Goal: Use online tool/utility: Utilize a website feature to perform a specific function

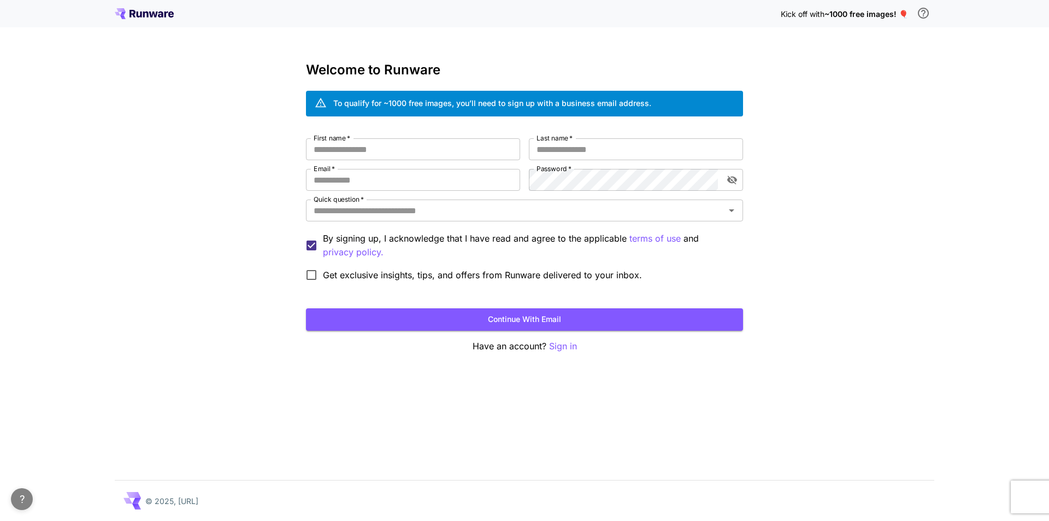
click at [919, 53] on div "Kick off with ~1000 free images! 🎈 Welcome to Runware To qualify for ~1000 free…" at bounding box center [524, 260] width 1049 height 521
click at [832, 18] on span "~1000 free images! 🎈" at bounding box center [866, 13] width 84 height 9
click at [900, 96] on div "Kick off with ~1000 free images! 🎈 Welcome to Runware To qualify for ~1000 free…" at bounding box center [524, 260] width 1049 height 521
click at [423, 150] on input "First name   *" at bounding box center [413, 149] width 214 height 22
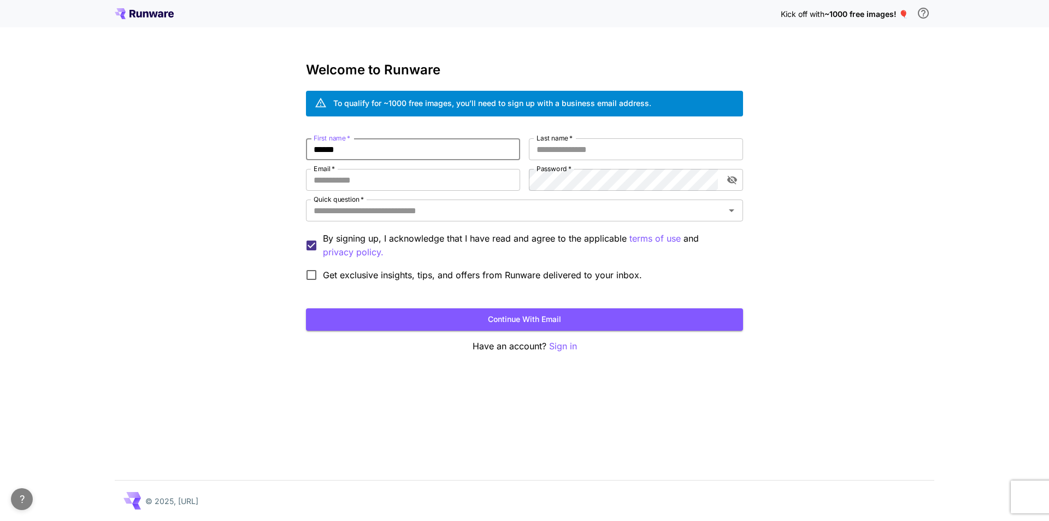
type input "******"
paste input "**********"
type input "**********"
click at [424, 209] on input "Quick question   *" at bounding box center [515, 210] width 412 height 15
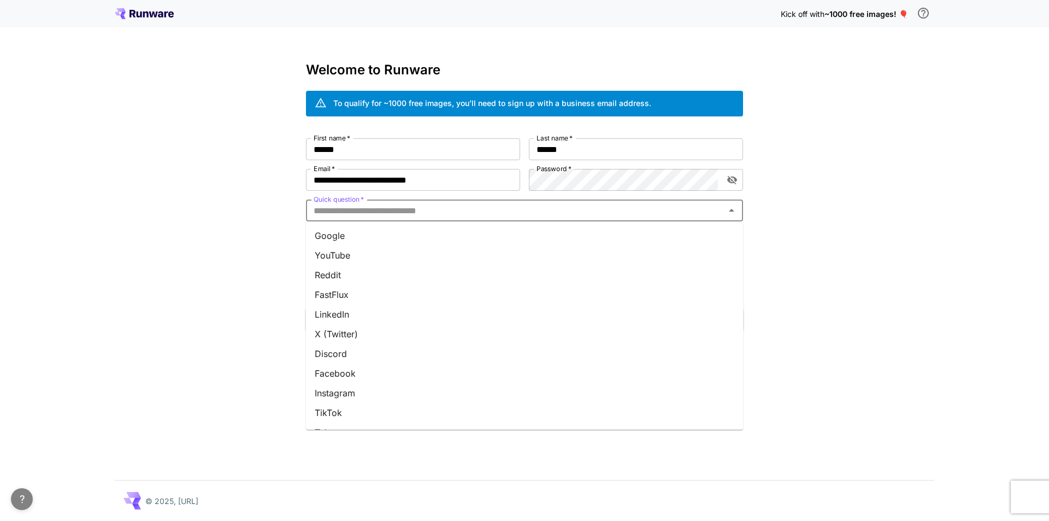
click at [429, 259] on li "YouTube" at bounding box center [524, 255] width 437 height 20
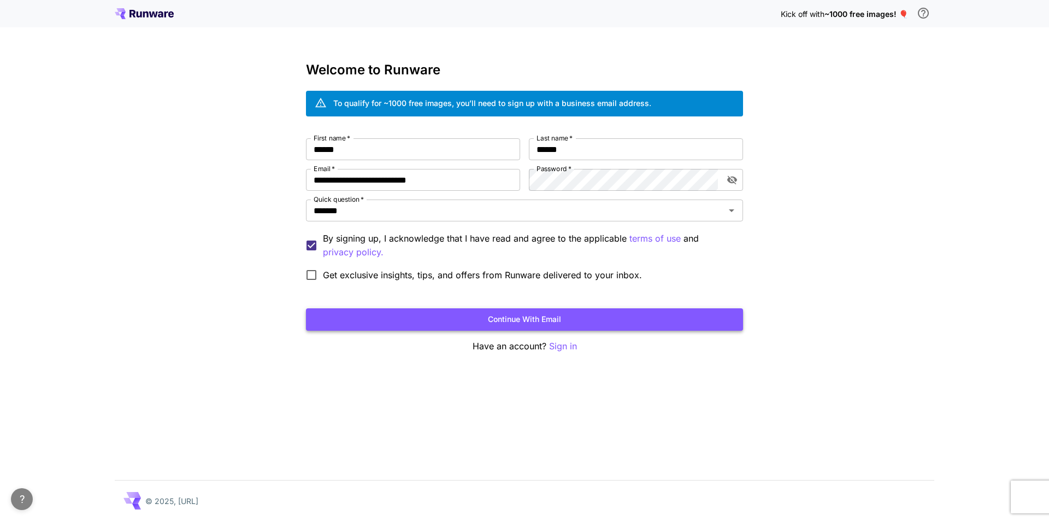
click at [403, 315] on button "Continue with email" at bounding box center [524, 319] width 437 height 22
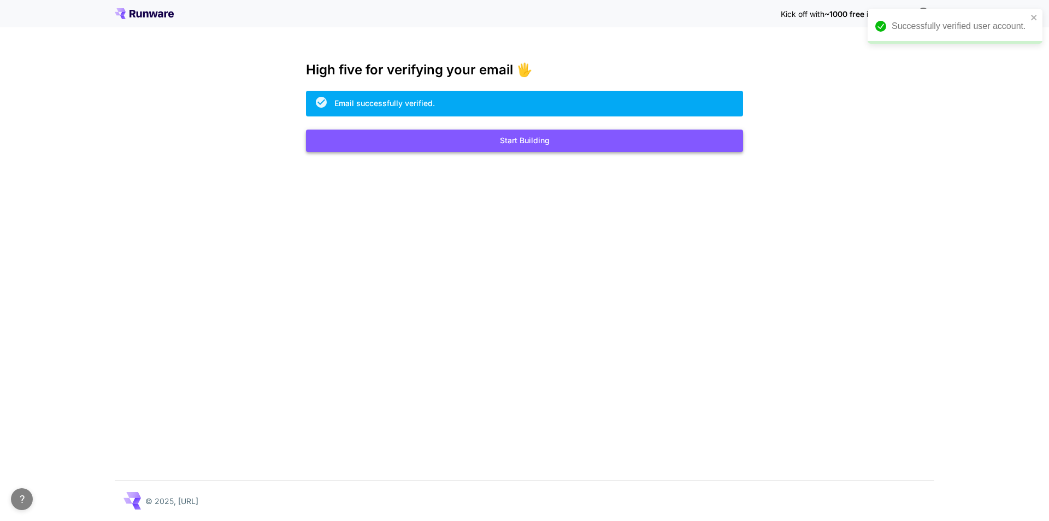
click at [528, 141] on button "Start Building" at bounding box center [524, 140] width 437 height 22
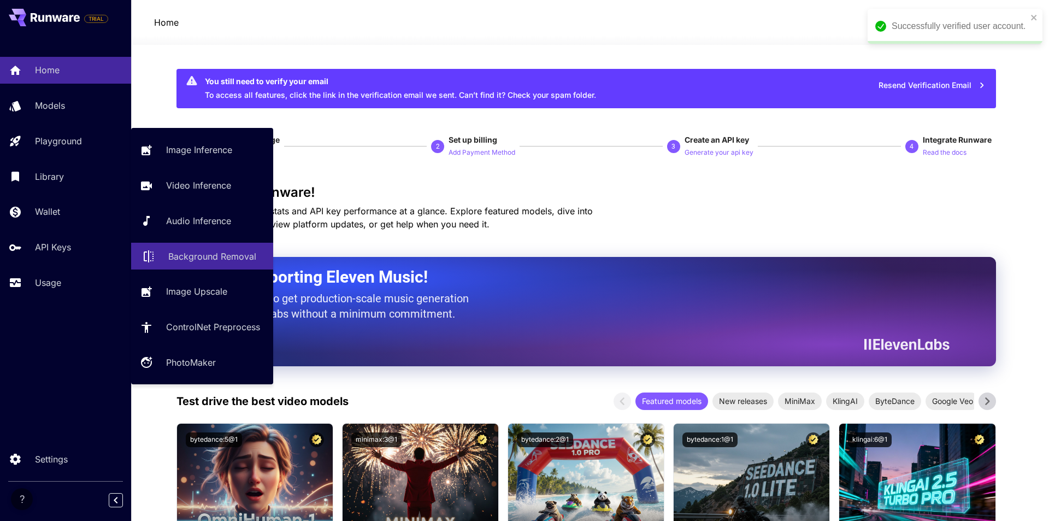
click at [214, 259] on p "Background Removal" at bounding box center [212, 256] width 88 height 13
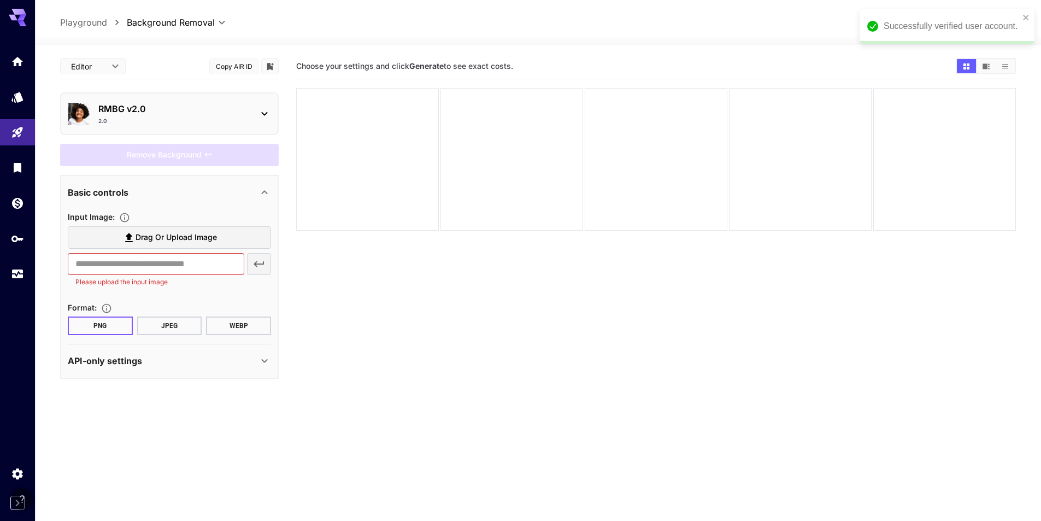
click at [239, 102] on div "RMBG v2.0 2.0" at bounding box center [169, 114] width 203 height 32
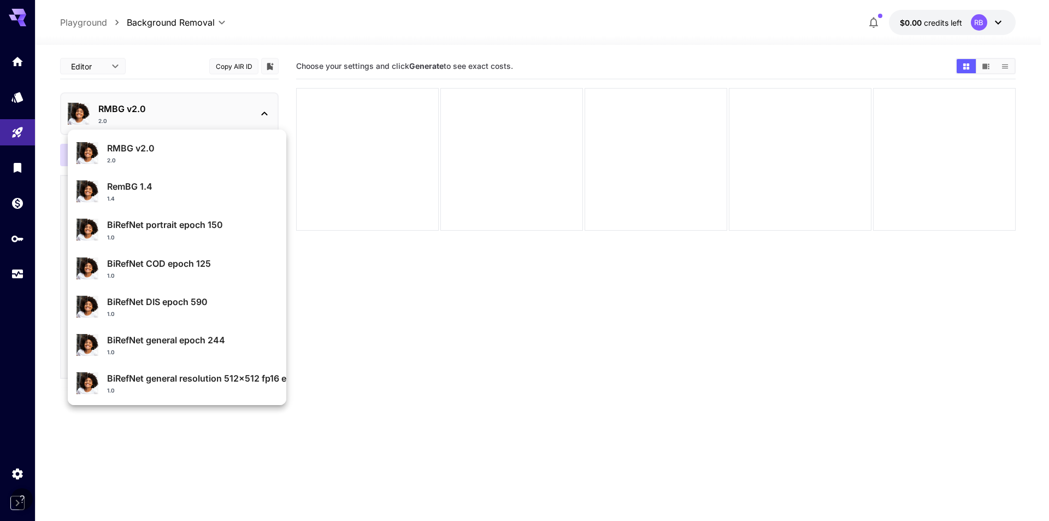
click at [414, 304] on div at bounding box center [524, 260] width 1049 height 521
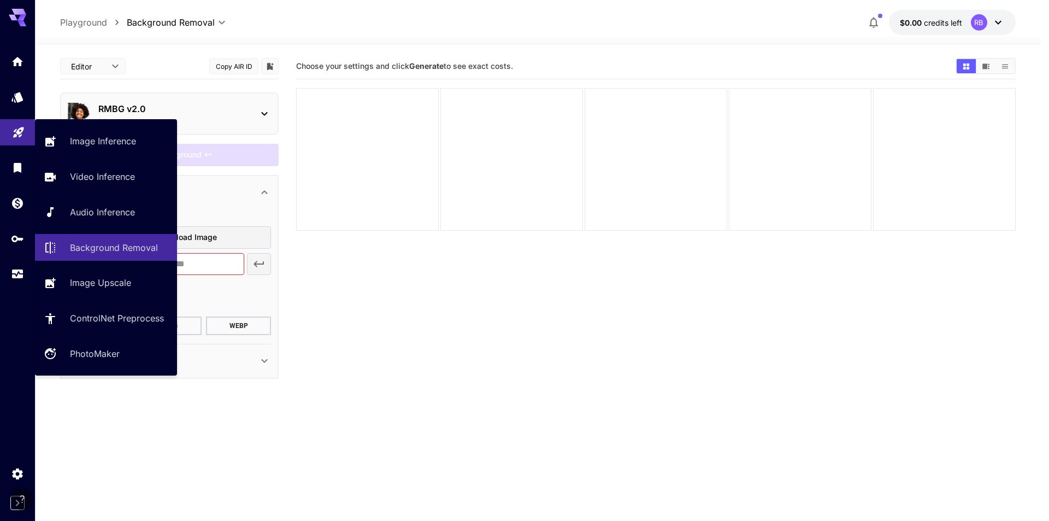
click at [25, 128] on link at bounding box center [17, 132] width 35 height 27
type input "**********"
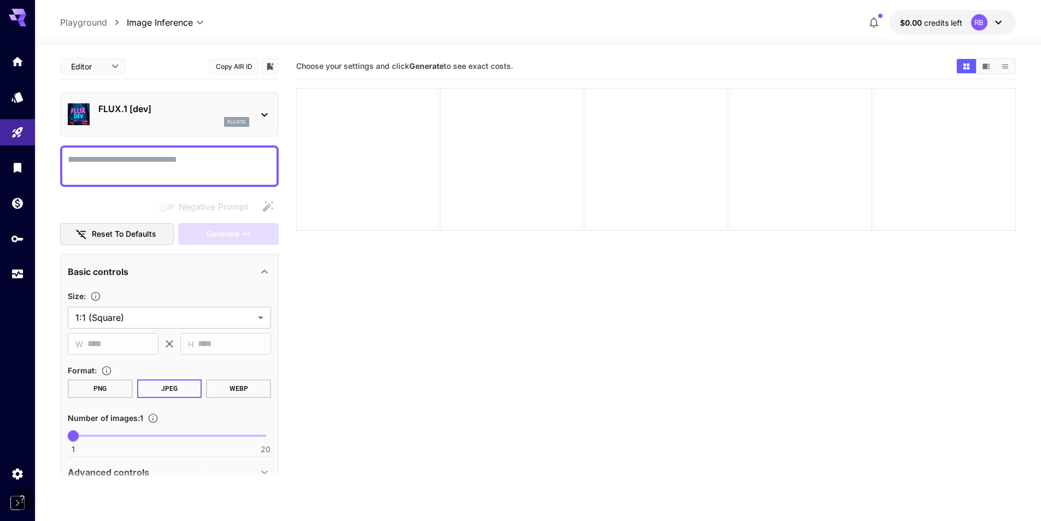
click at [360, 248] on section "Choose your settings and click Generate to see exact costs." at bounding box center [655, 314] width 719 height 521
click at [241, 109] on p "FLUX.1 [dev]" at bounding box center [173, 108] width 151 height 13
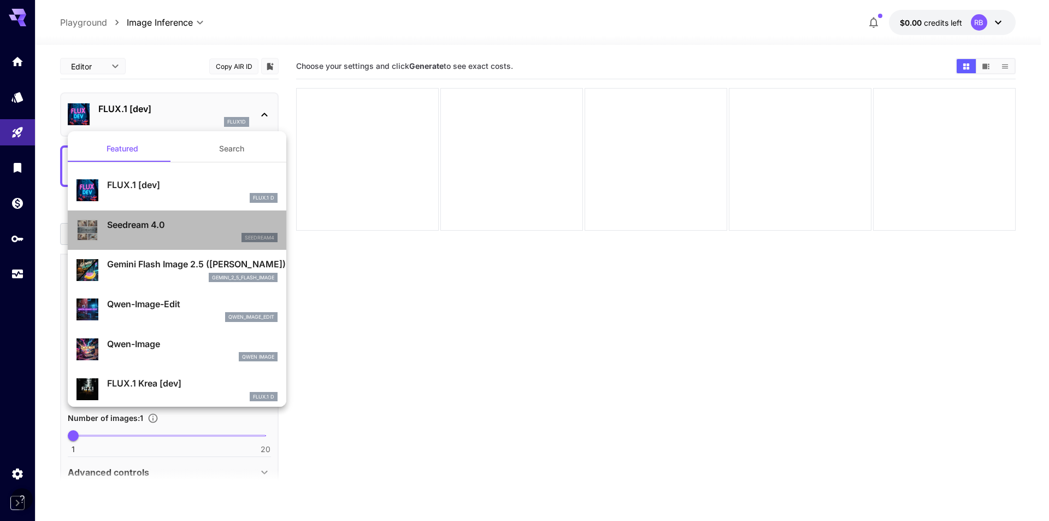
click at [206, 239] on div "seedream4" at bounding box center [192, 238] width 170 height 10
type input "**********"
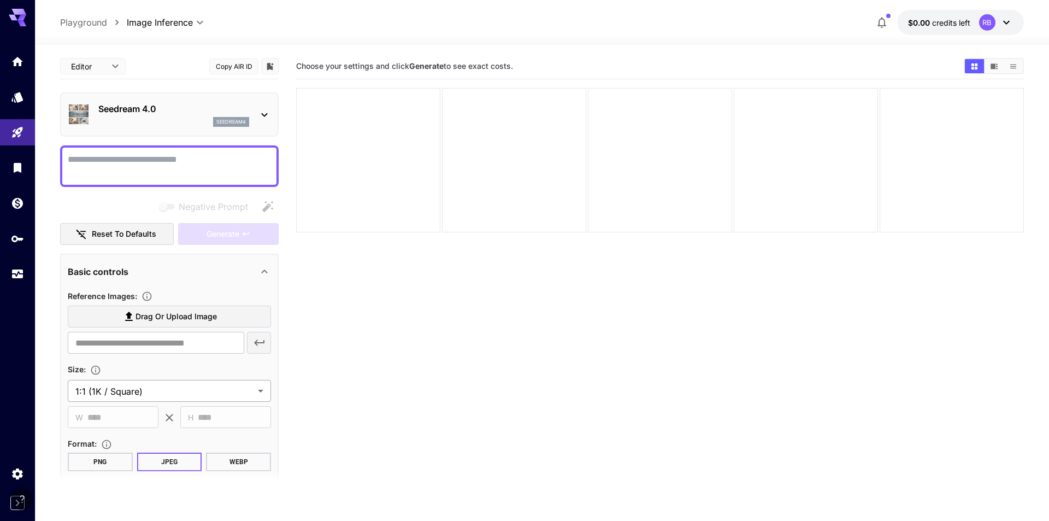
click at [227, 392] on body "**********" at bounding box center [524, 303] width 1049 height 607
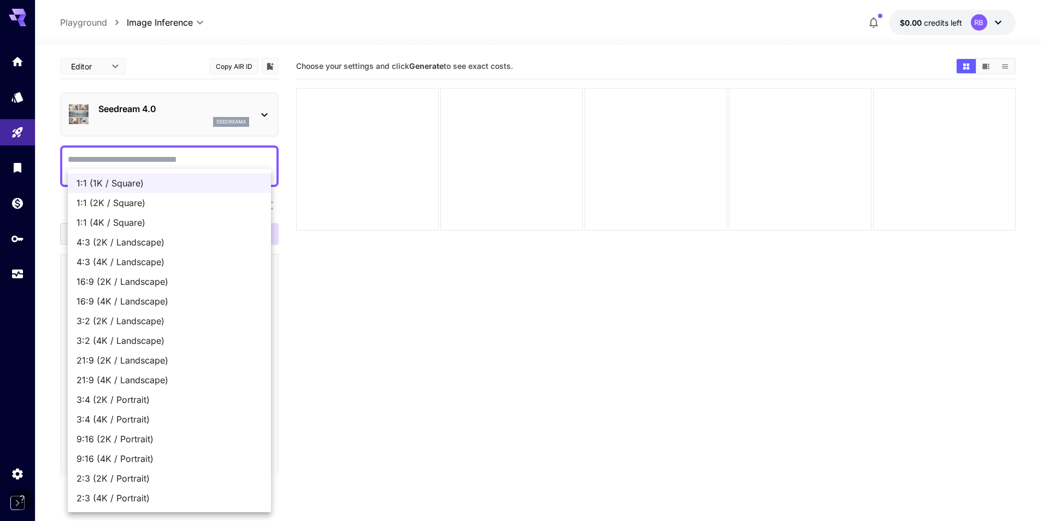
click at [430, 371] on div at bounding box center [524, 260] width 1049 height 521
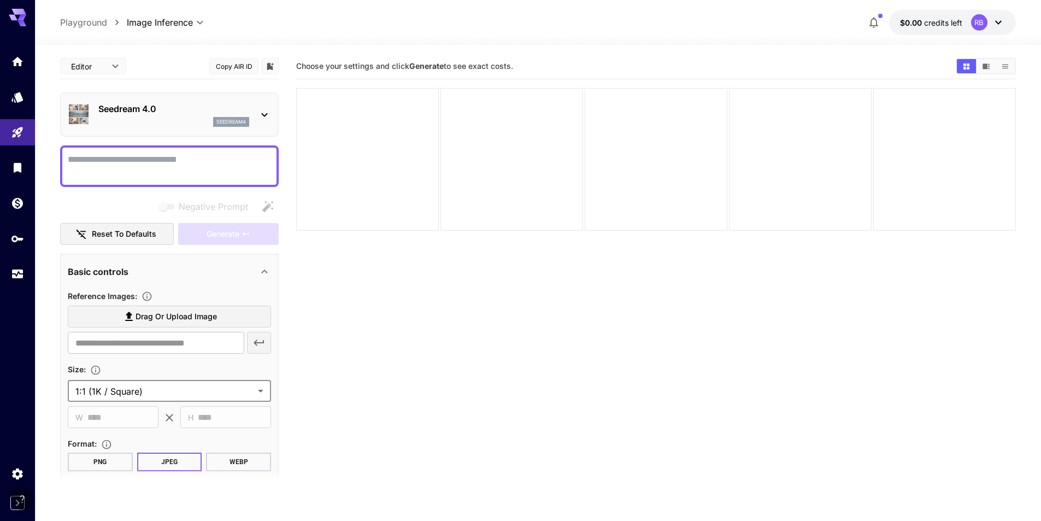
click at [195, 310] on span "Drag or upload image" at bounding box center [175, 317] width 81 height 14
click at [0, 0] on input "Drag or upload image" at bounding box center [0, 0] width 0 height 0
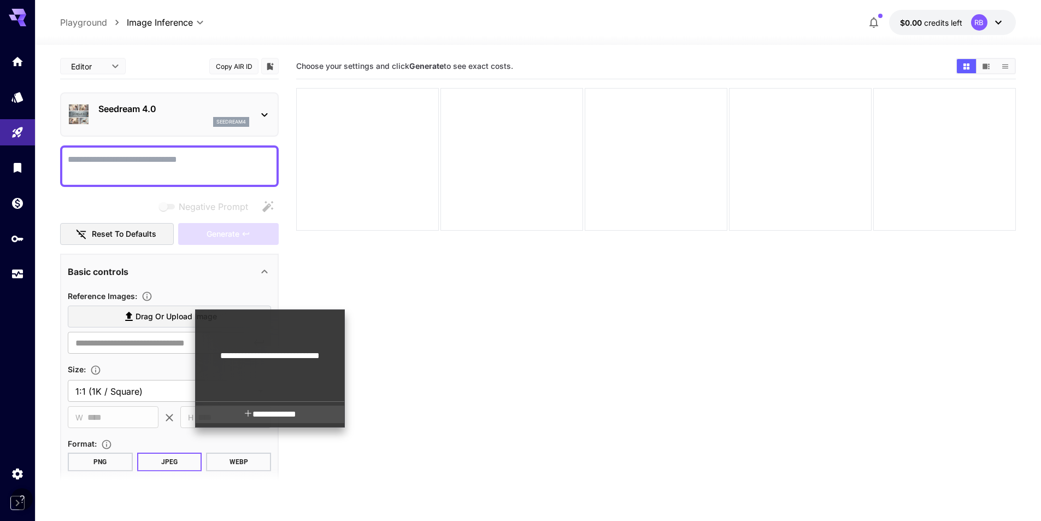
click at [282, 412] on span "**********" at bounding box center [277, 414] width 37 height 8
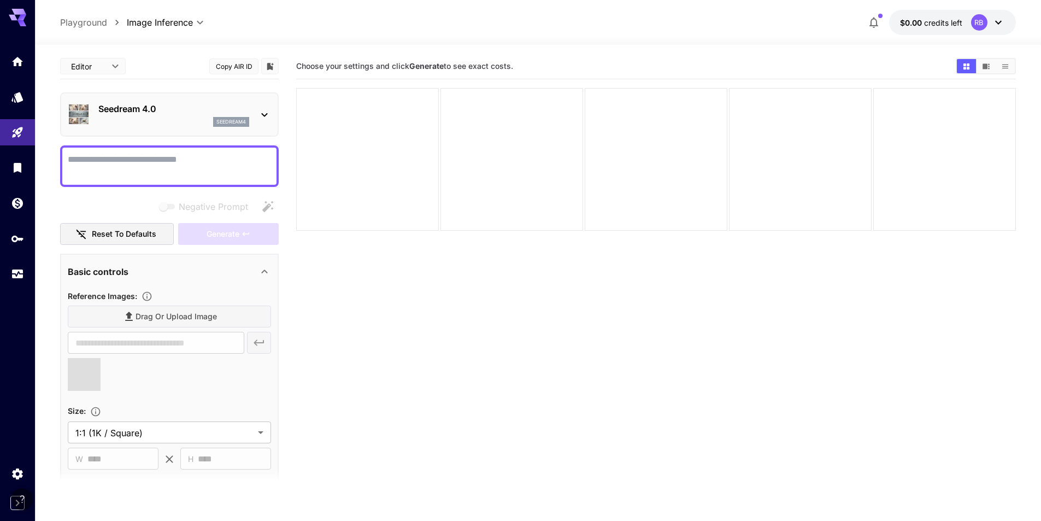
click at [213, 143] on div "**********" at bounding box center [169, 344] width 219 height 580
click at [210, 153] on textarea "Negative Prompt" at bounding box center [169, 166] width 203 height 26
click at [207, 157] on textarea "Negative Prompt" at bounding box center [169, 166] width 203 height 26
click at [199, 160] on textarea "Negative Prompt" at bounding box center [169, 166] width 203 height 26
type textarea "**********"
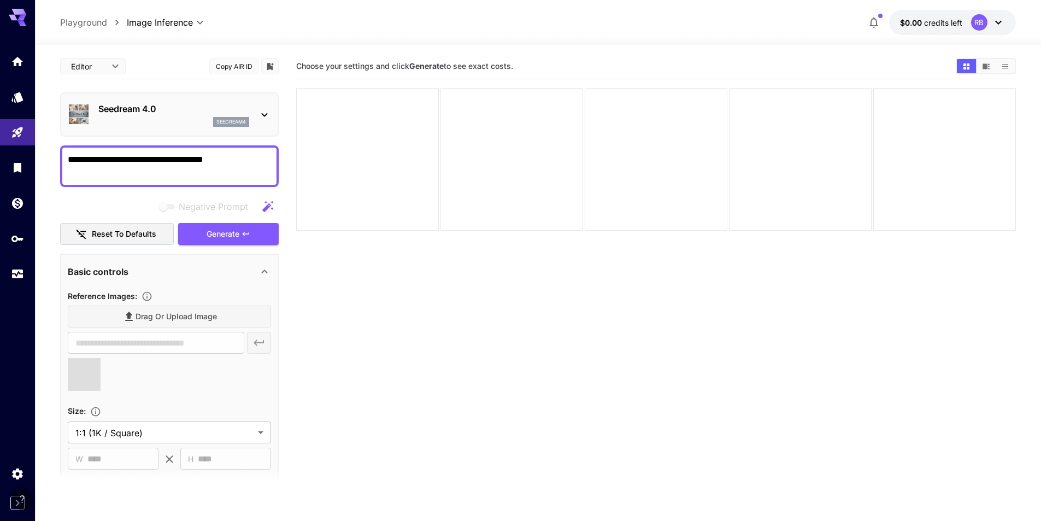
type input "**********"
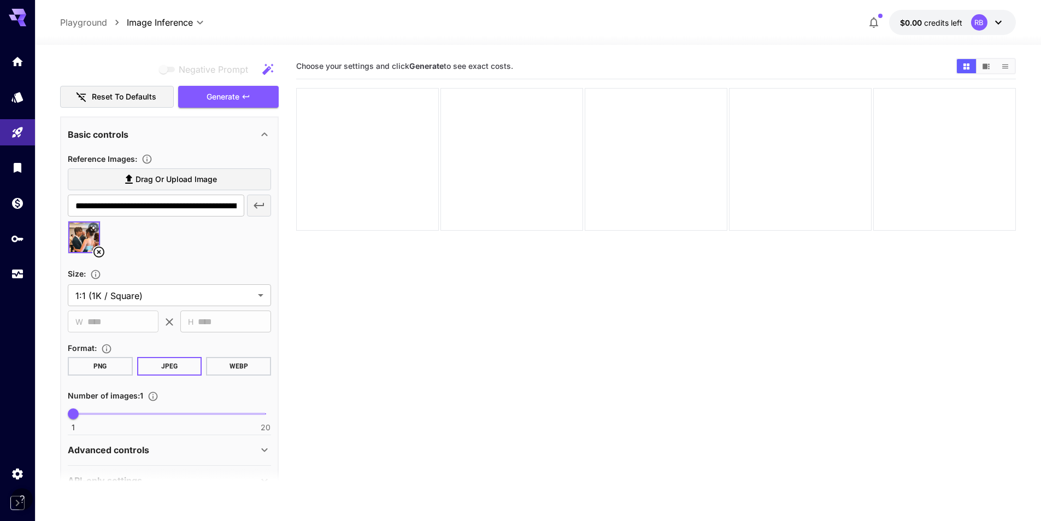
scroll to position [178, 0]
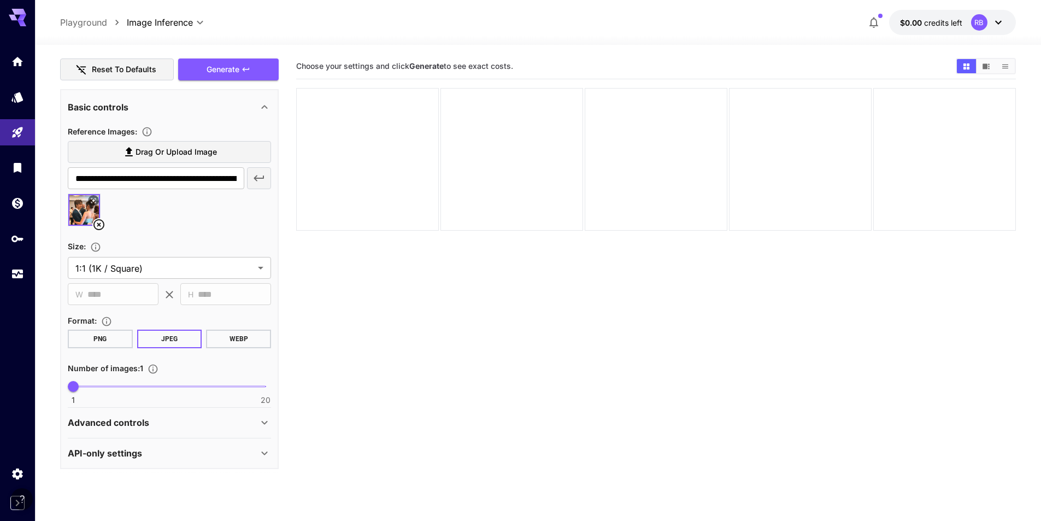
type textarea "**********"
click at [212, 266] on body "**********" at bounding box center [524, 303] width 1049 height 607
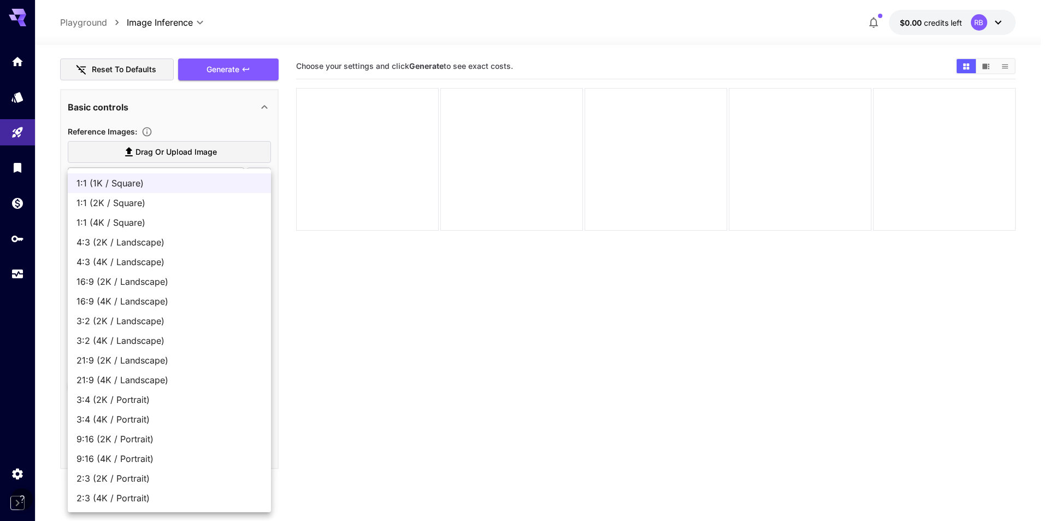
click at [231, 393] on span "3:4 (2K / Portrait)" at bounding box center [169, 399] width 186 height 13
type input "**********"
type input "****"
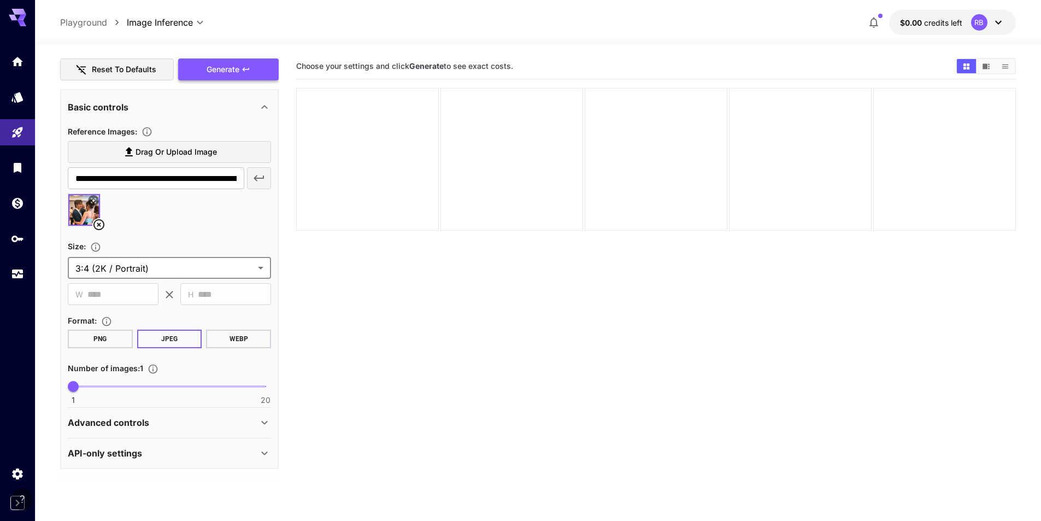
click at [241, 69] on button "Generate" at bounding box center [228, 69] width 101 height 22
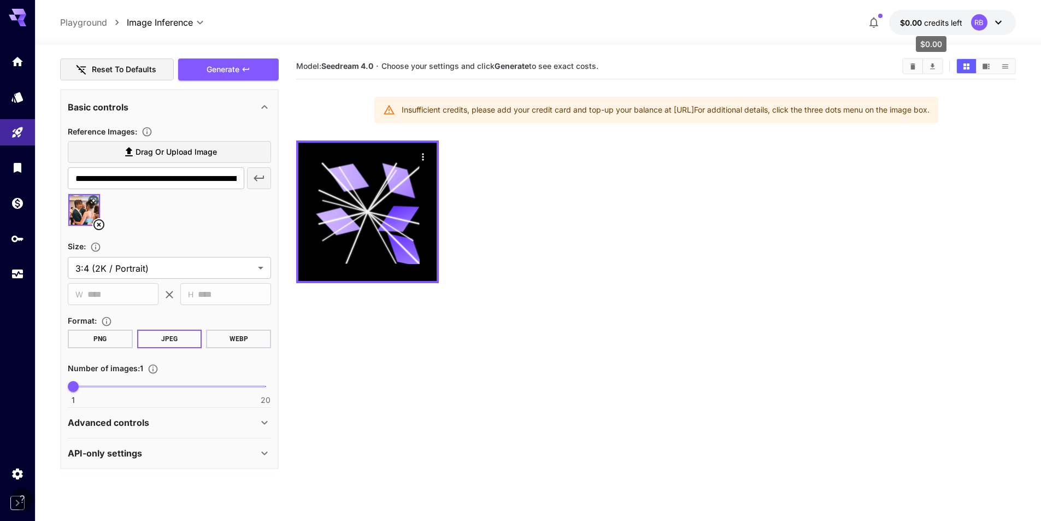
click at [954, 25] on span "credits left" at bounding box center [943, 22] width 38 height 9
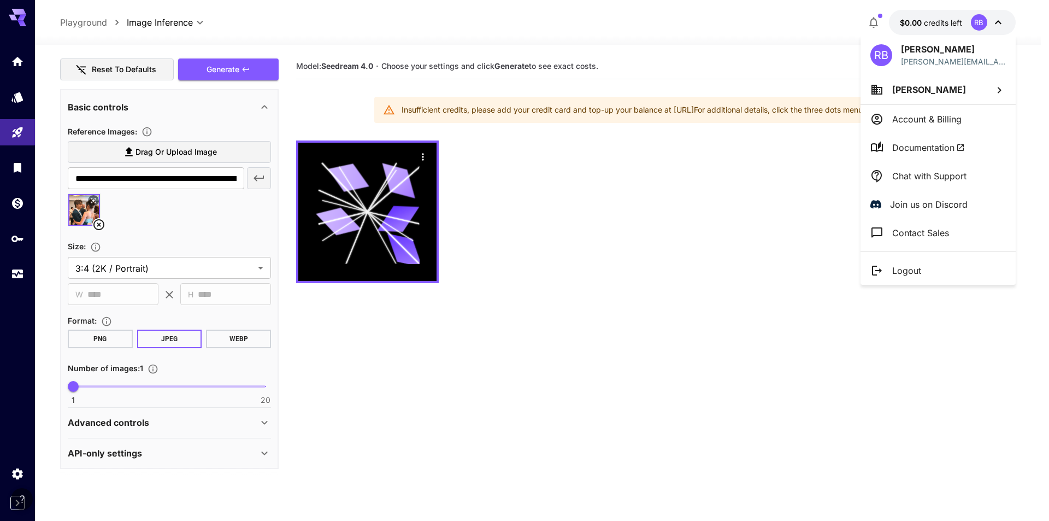
click at [865, 28] on div at bounding box center [524, 260] width 1049 height 521
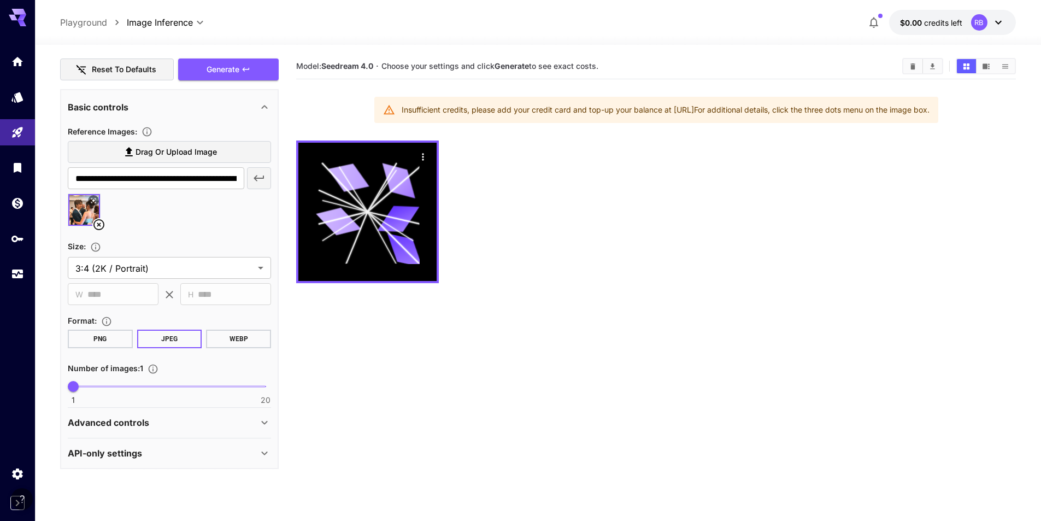
click at [694, 242] on div at bounding box center [655, 211] width 719 height 143
click at [26, 59] on link at bounding box center [17, 61] width 35 height 27
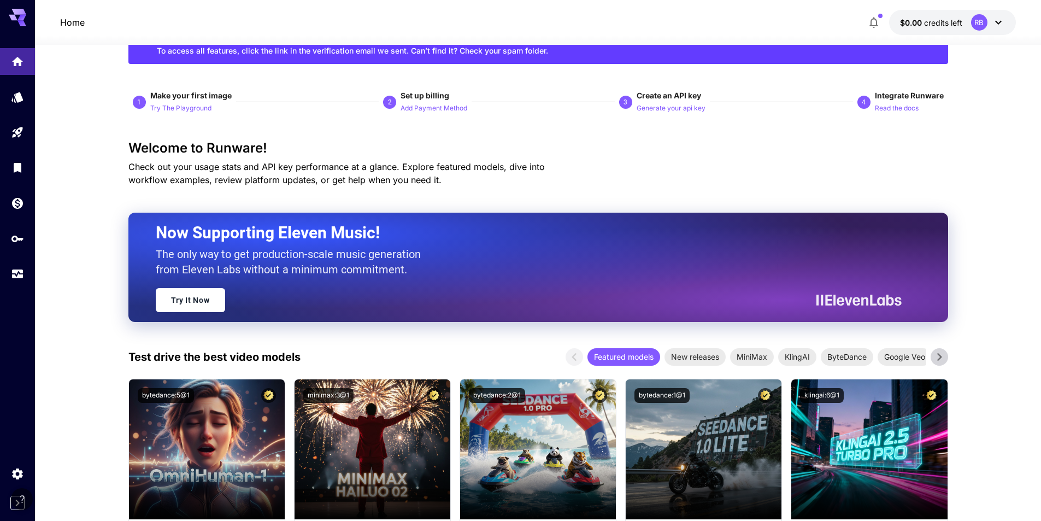
scroll to position [164, 0]
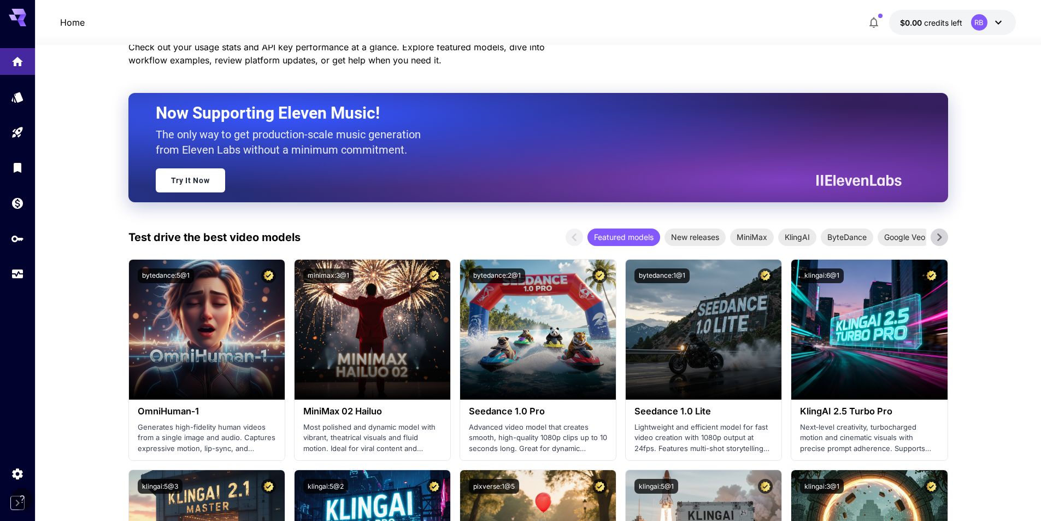
click at [862, 27] on div "Home $0.00 credits left RB" at bounding box center [538, 22] width 956 height 25
click at [881, 26] on button "button" at bounding box center [874, 22] width 22 height 22
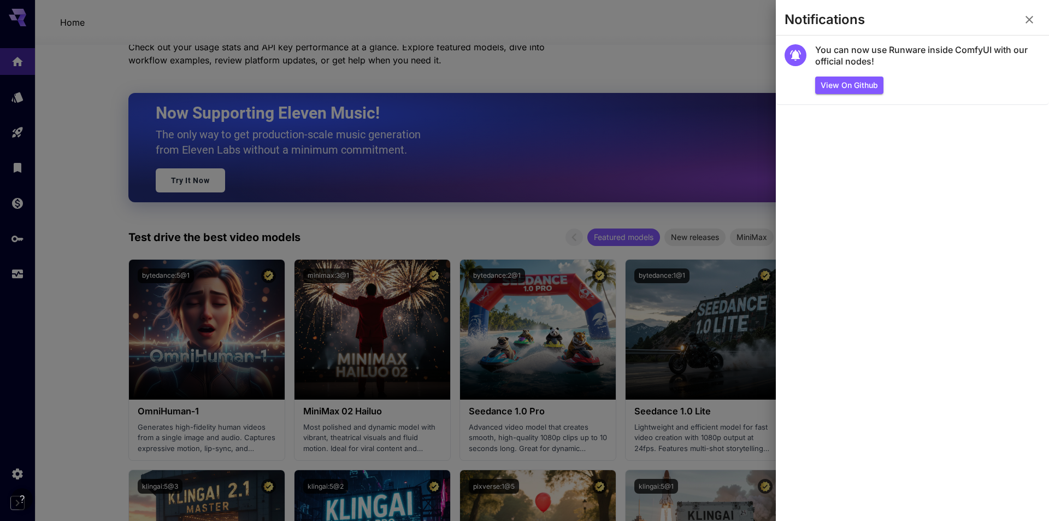
drag, startPoint x: 748, startPoint y: 67, endPoint x: 739, endPoint y: 69, distance: 9.7
click at [744, 68] on div at bounding box center [524, 260] width 1049 height 521
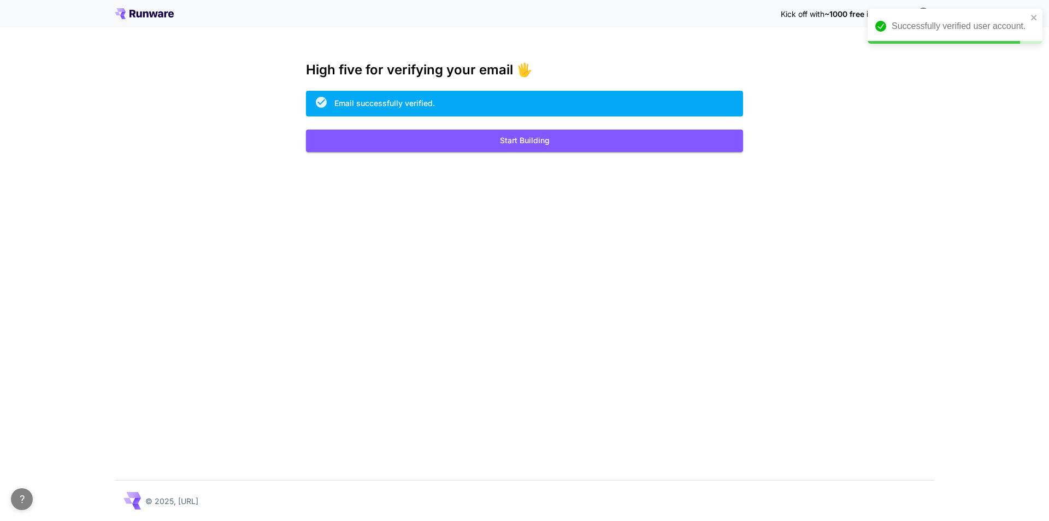
click at [827, 122] on div "Kick off with ~1000 free images! 🎈 High five for verifying your email 🖐️ Email …" at bounding box center [524, 260] width 1049 height 521
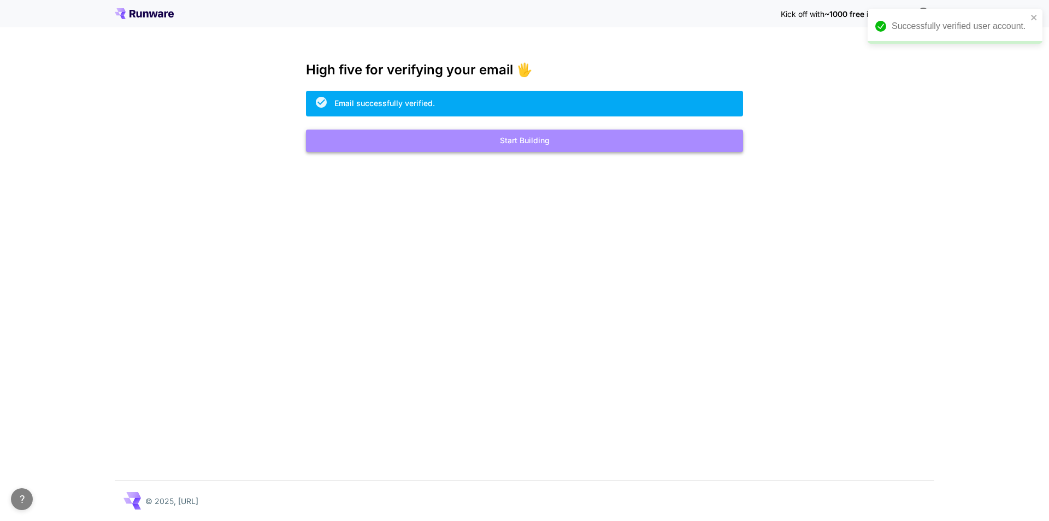
click at [636, 150] on button "Start Building" at bounding box center [524, 140] width 437 height 22
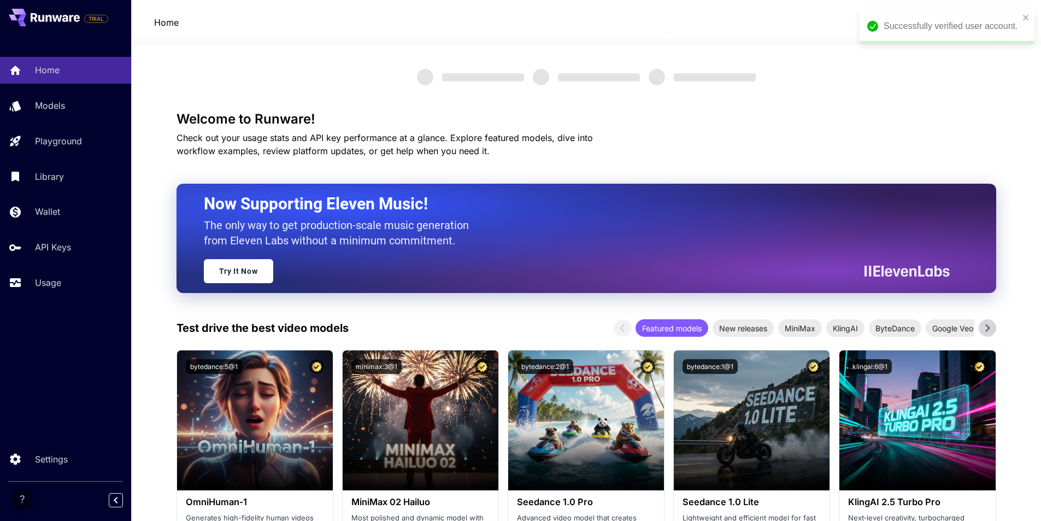
click at [1021, 20] on div "Successfully verified user account." at bounding box center [943, 26] width 158 height 20
click at [1022, 19] on div "Successfully verified user account." at bounding box center [943, 26] width 158 height 20
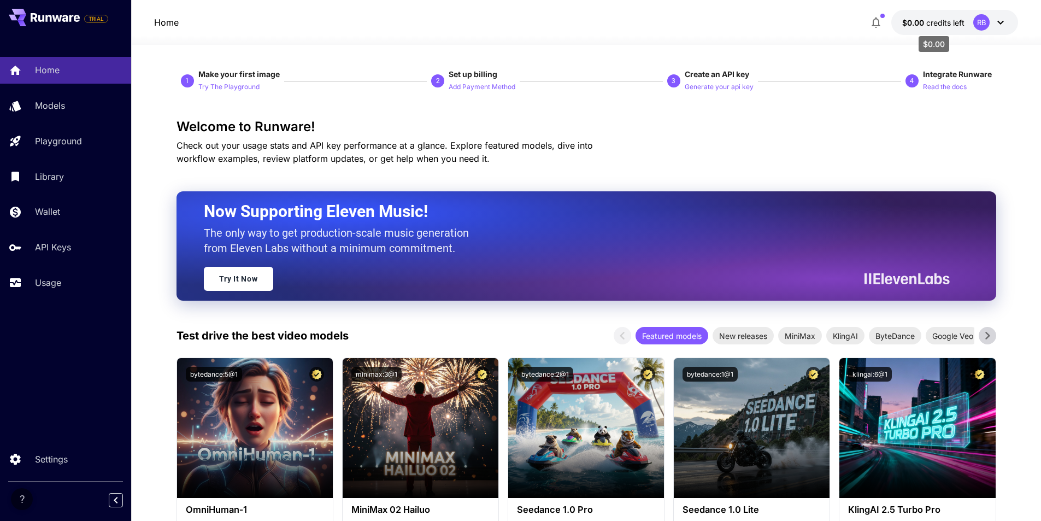
click at [913, 27] on span "$0.00" at bounding box center [914, 22] width 24 height 9
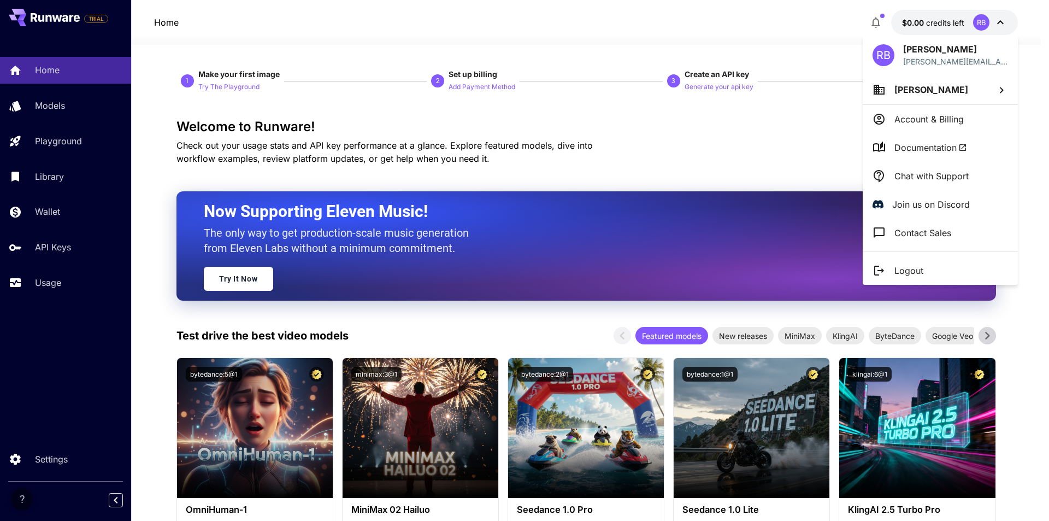
click at [936, 123] on p "Account & Billing" at bounding box center [928, 119] width 69 height 13
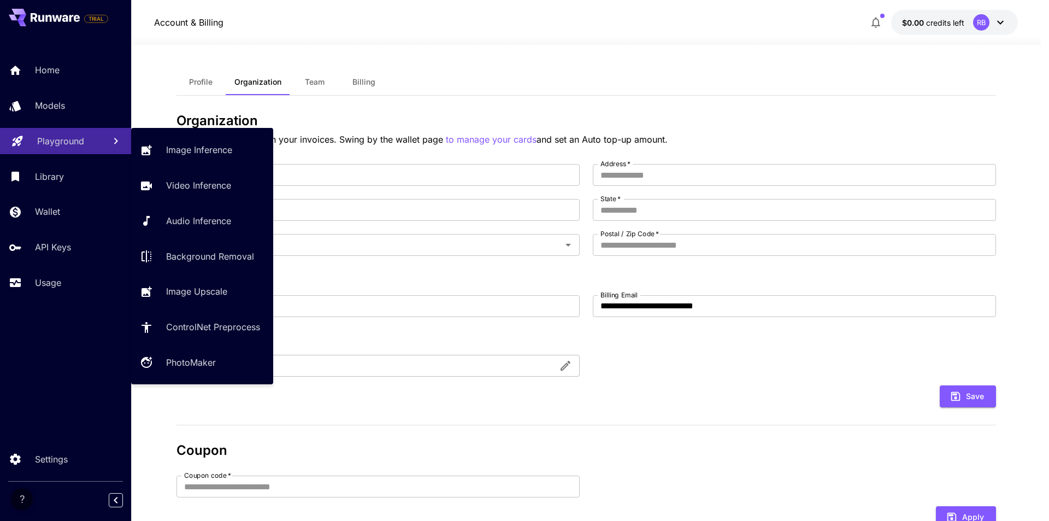
click at [82, 138] on p "Playground" at bounding box center [60, 140] width 47 height 13
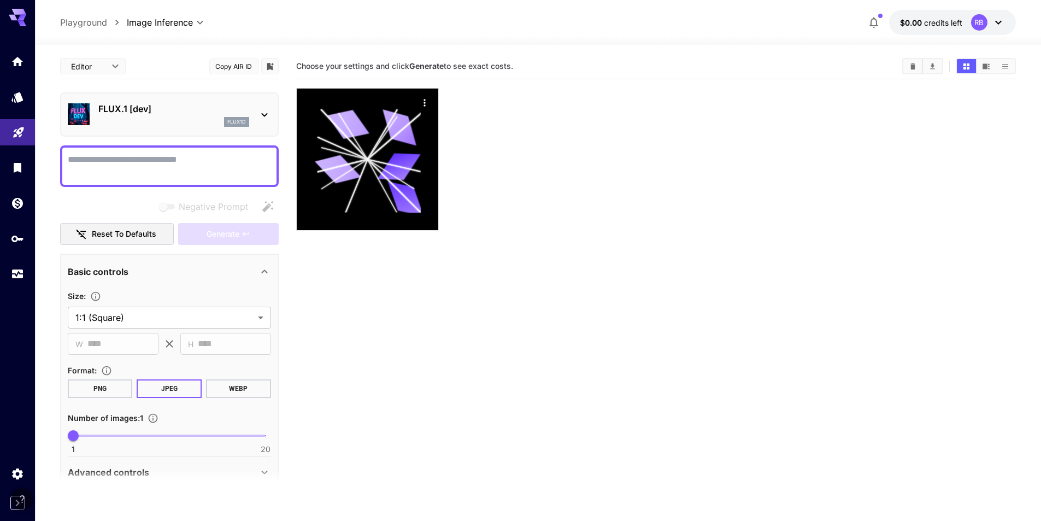
click at [597, 326] on section "Choose your settings and click Generate to see exact costs." at bounding box center [655, 314] width 719 height 521
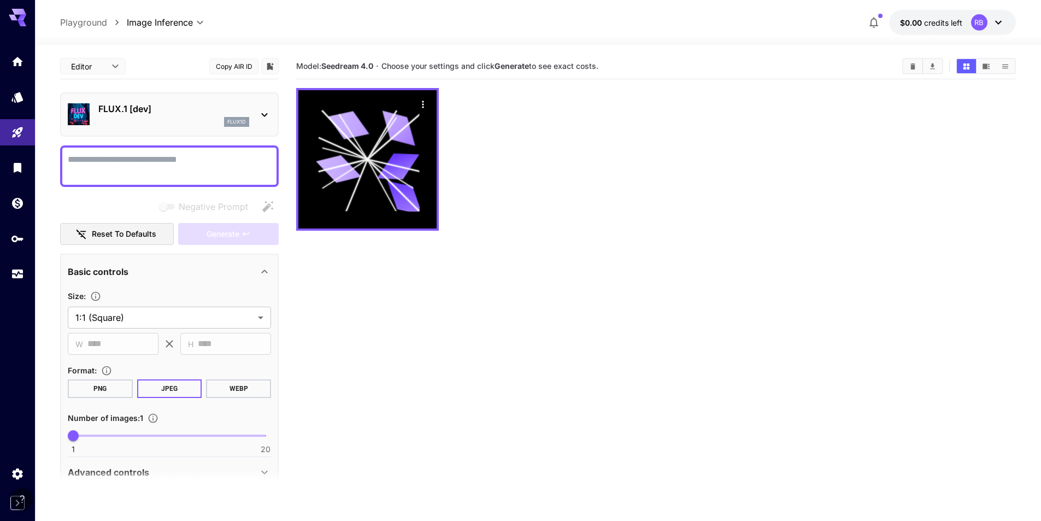
click at [917, 14] on button "$0.00 credits left RB" at bounding box center [952, 22] width 127 height 25
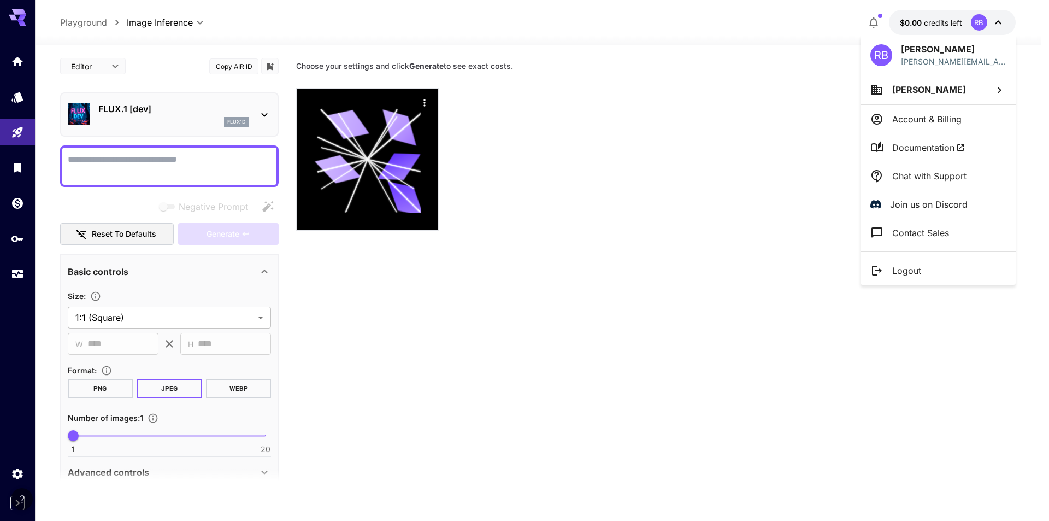
click at [586, 245] on div at bounding box center [524, 260] width 1049 height 521
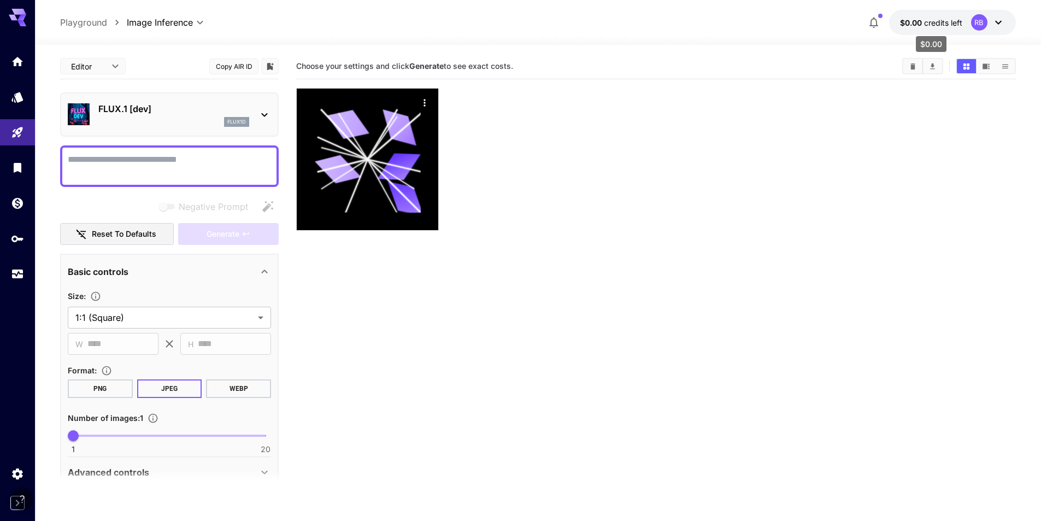
click at [909, 28] on p "$0.00 credits left" at bounding box center [931, 22] width 62 height 11
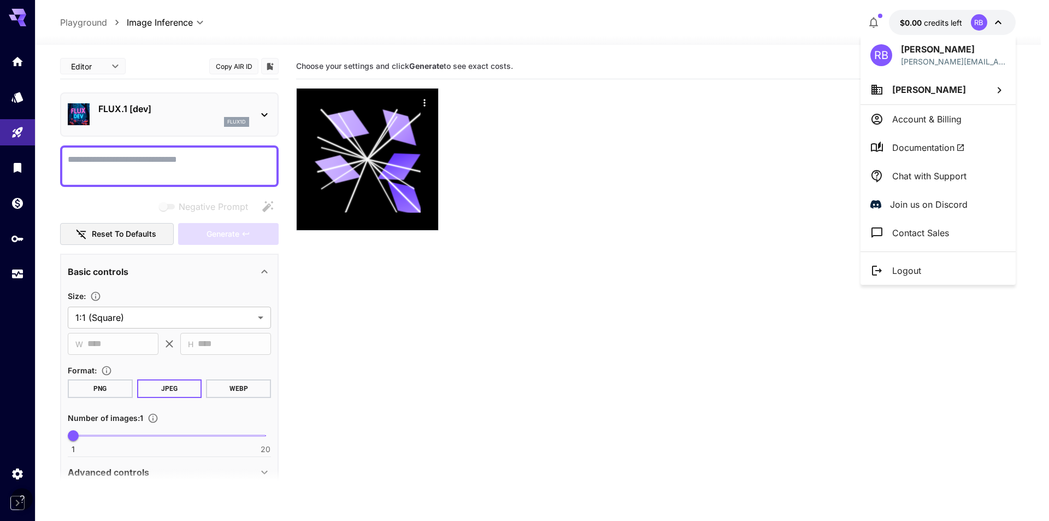
click at [820, 191] on div at bounding box center [524, 260] width 1049 height 521
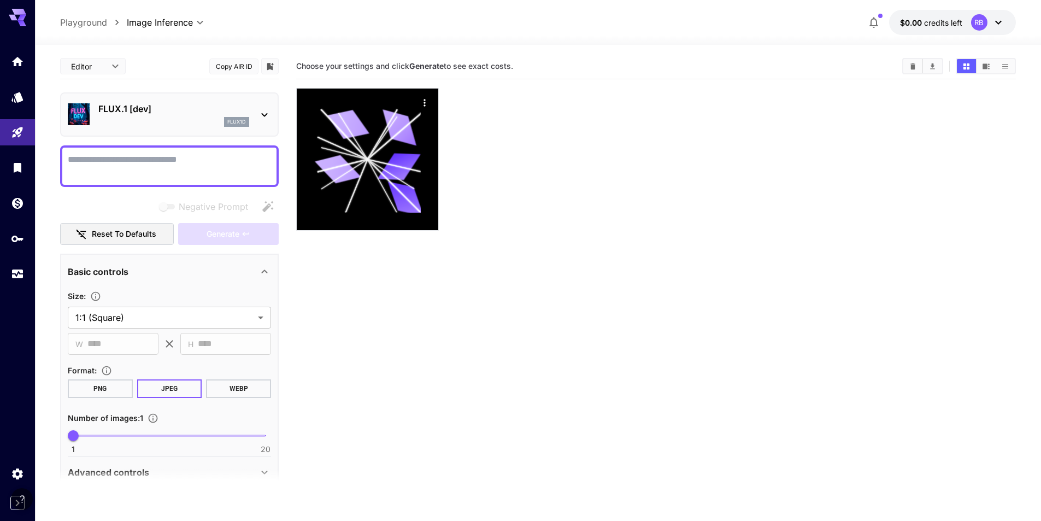
click at [921, 15] on button "$0.00 credits left RB" at bounding box center [952, 22] width 127 height 25
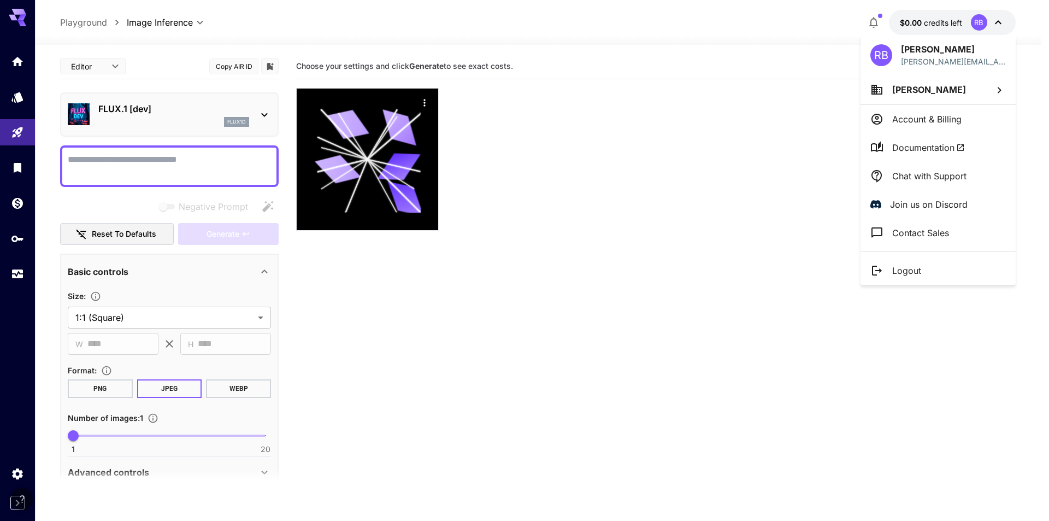
click at [945, 122] on p "Account & Billing" at bounding box center [926, 119] width 69 height 13
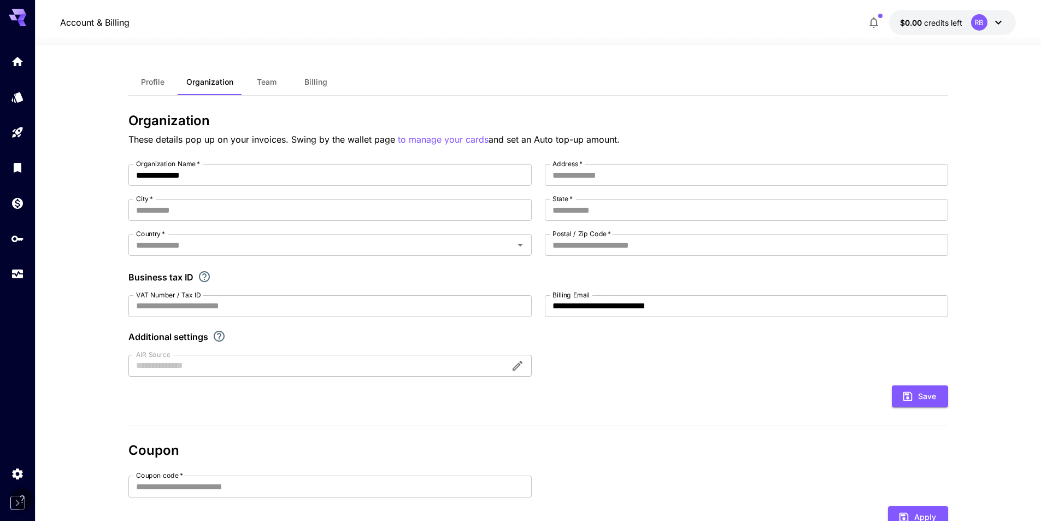
click at [149, 83] on span "Profile" at bounding box center [152, 82] width 23 height 10
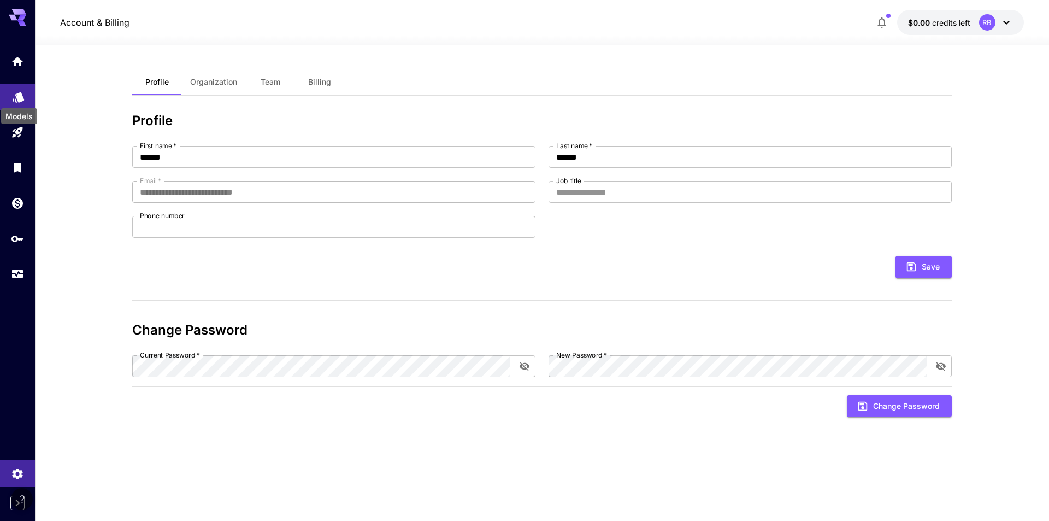
click at [17, 91] on icon "Models" at bounding box center [18, 93] width 13 height 13
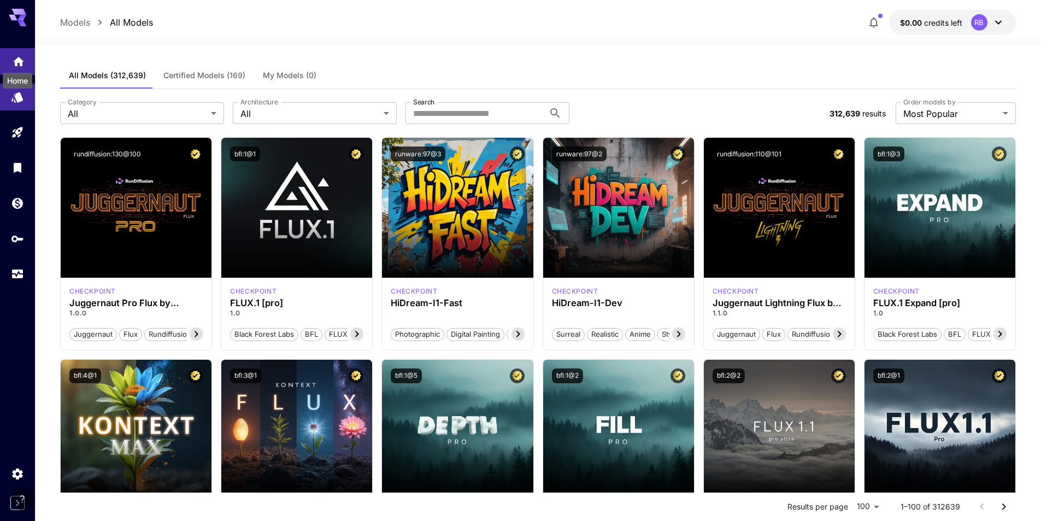
click at [20, 63] on icon "Home" at bounding box center [18, 58] width 13 height 13
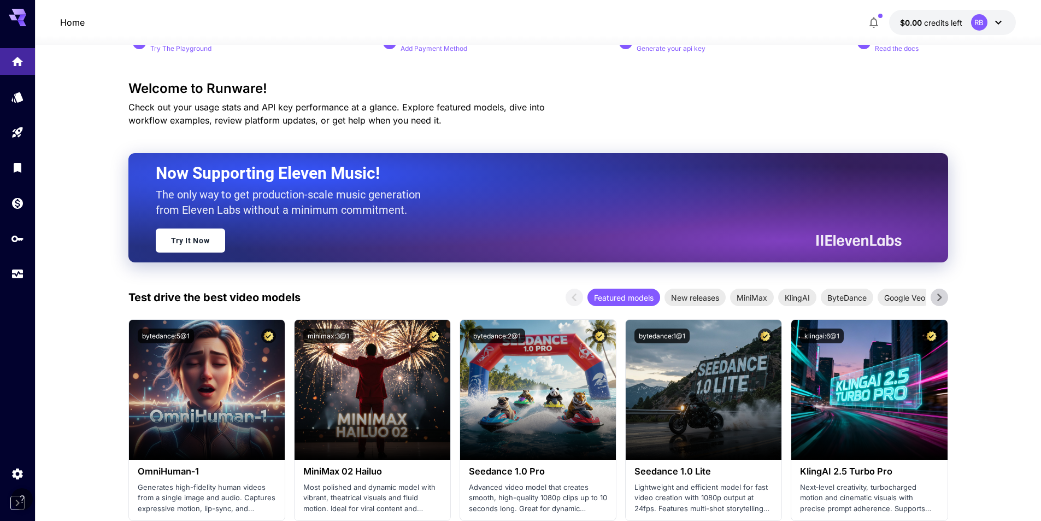
scroll to position [164, 0]
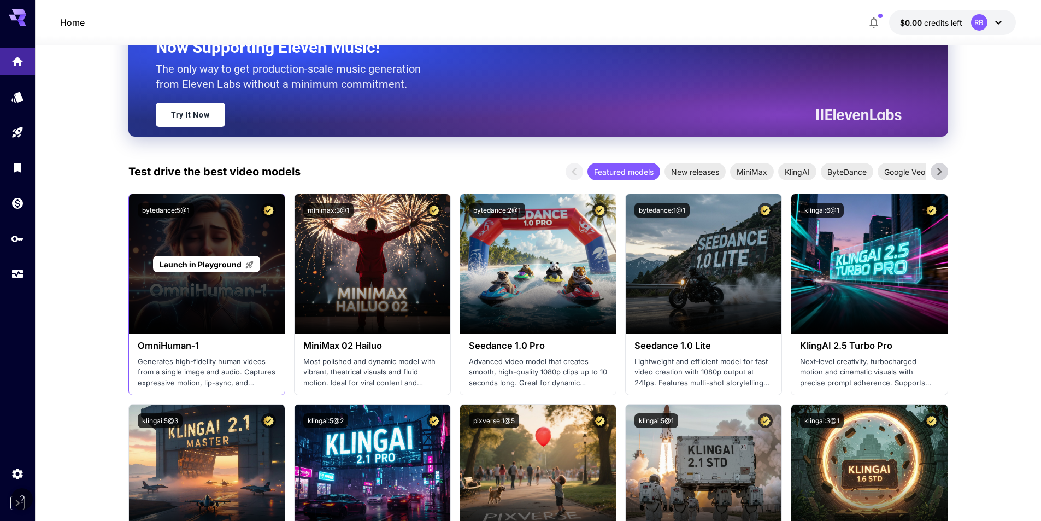
click at [236, 311] on div "Launch in Playground" at bounding box center [207, 264] width 156 height 140
click at [240, 275] on div "Launch in Playground" at bounding box center [207, 264] width 156 height 140
click at [240, 266] on span "Launch in Playground" at bounding box center [201, 263] width 82 height 9
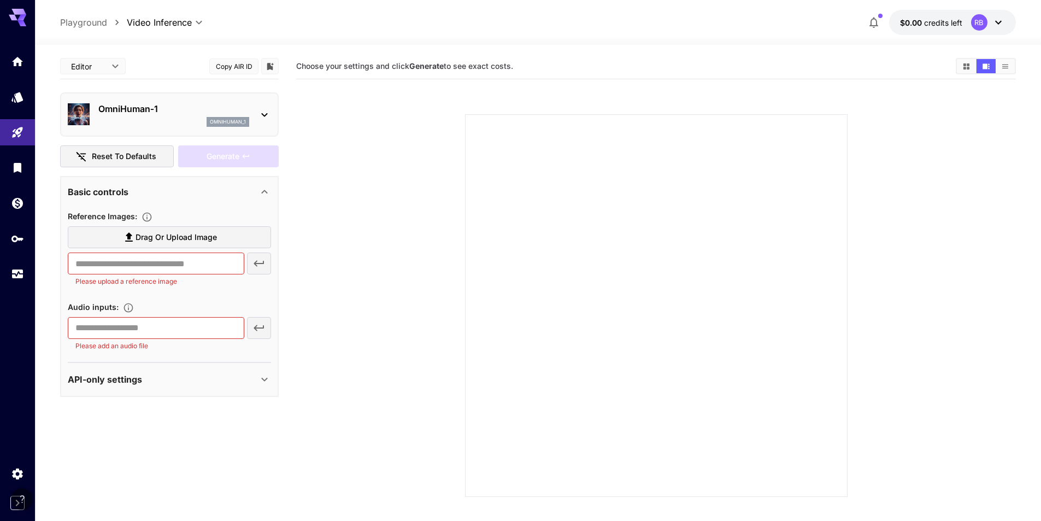
click at [929, 20] on span "credits left" at bounding box center [943, 22] width 38 height 9
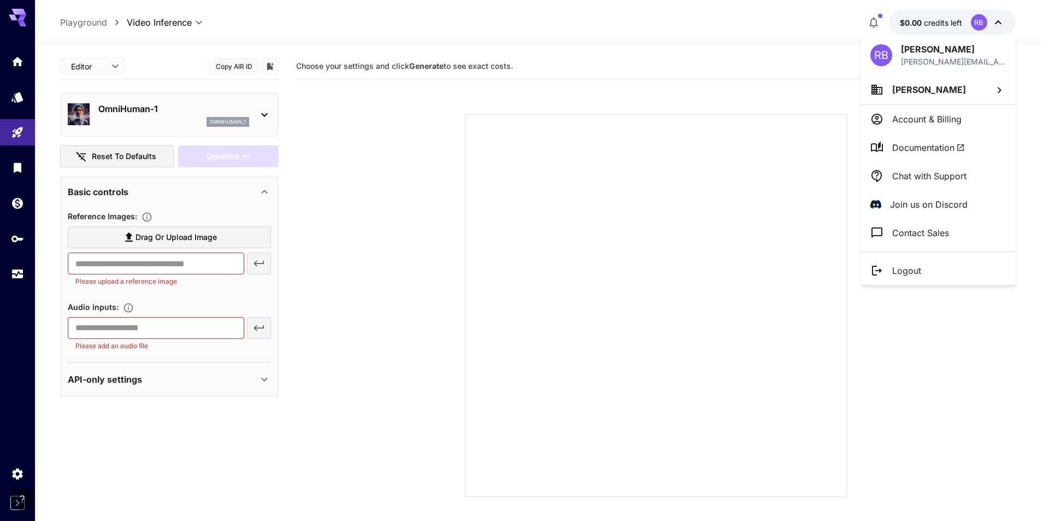
click at [756, 64] on div at bounding box center [524, 260] width 1049 height 521
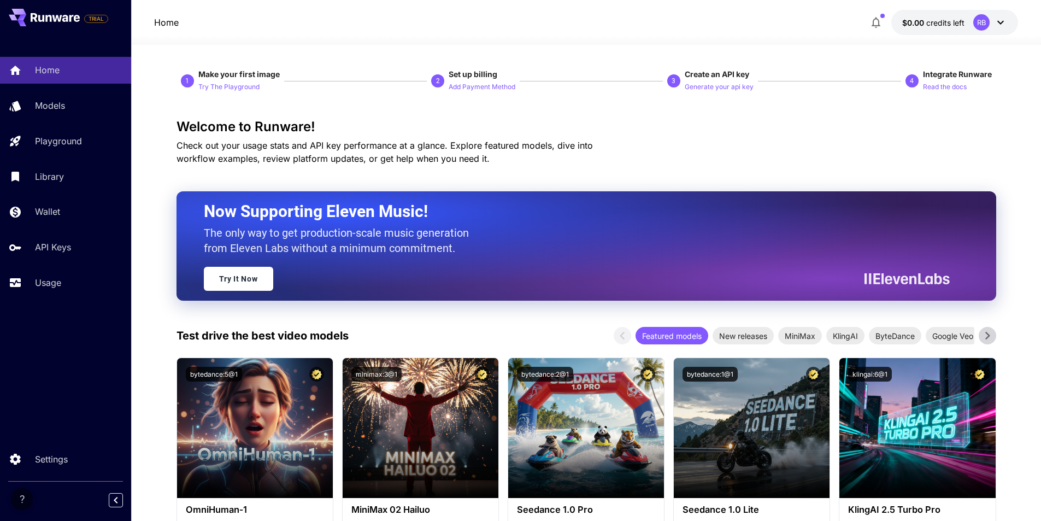
click at [245, 81] on button "Try The Playground" at bounding box center [228, 86] width 61 height 13
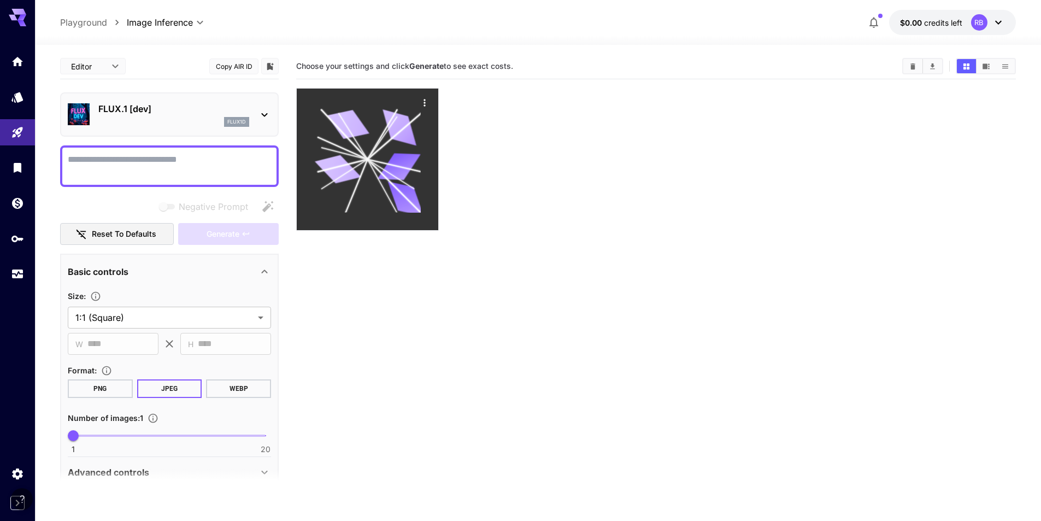
click at [387, 175] on icon at bounding box center [399, 166] width 43 height 27
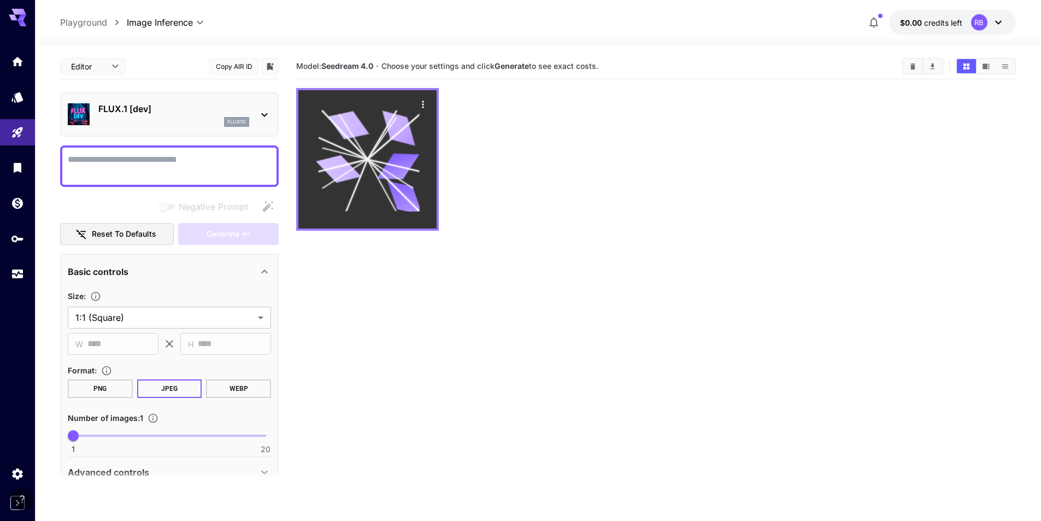
click at [387, 175] on icon at bounding box center [398, 166] width 42 height 27
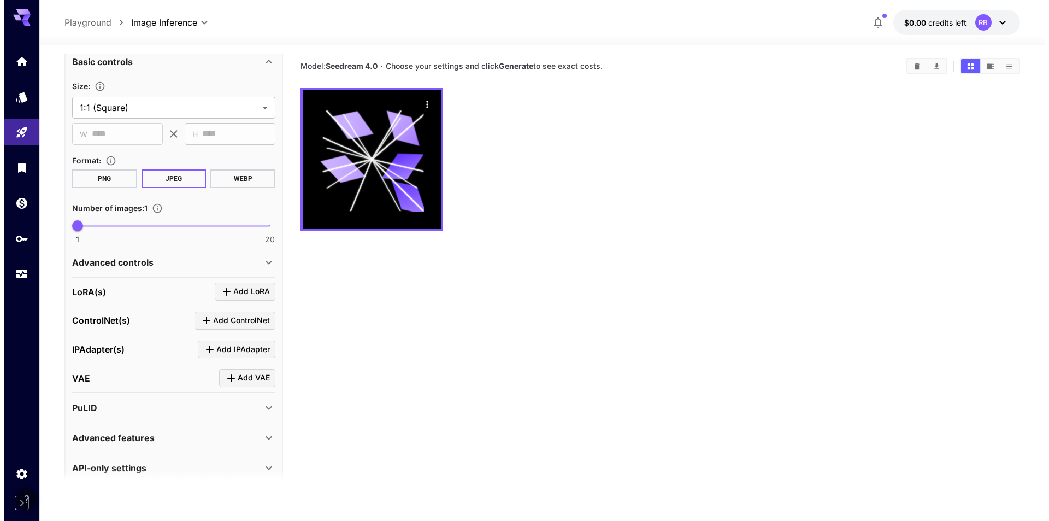
scroll to position [225, 0]
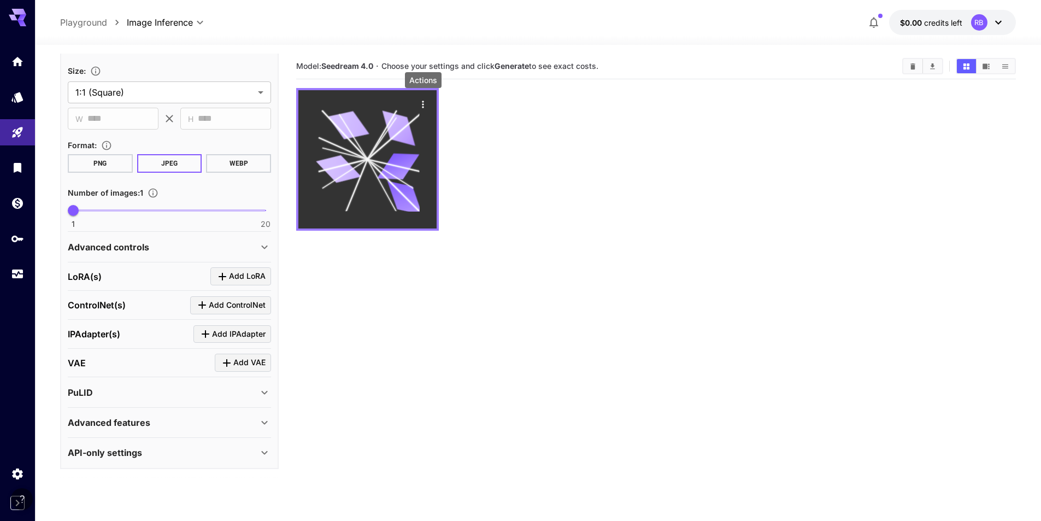
click at [421, 103] on icon "Actions" at bounding box center [422, 104] width 11 height 11
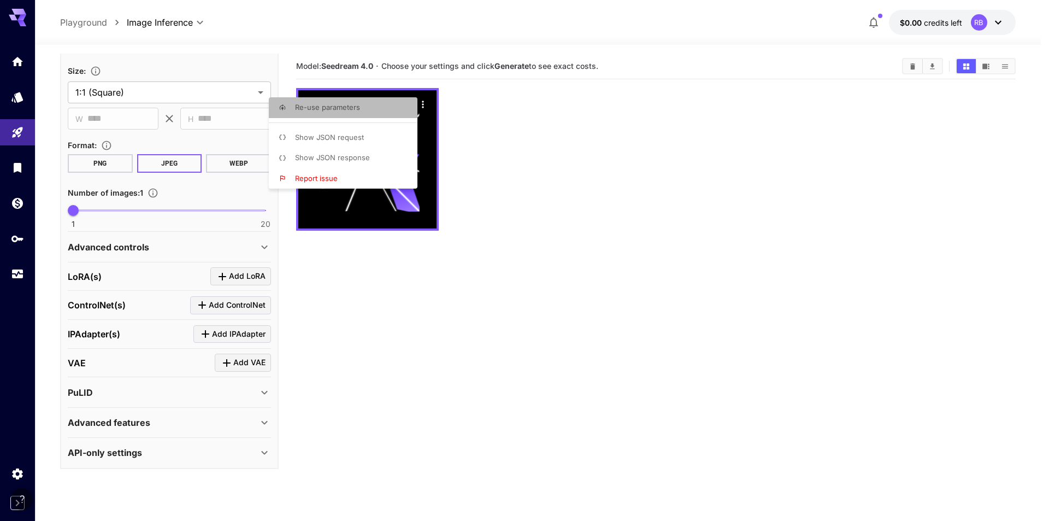
click at [392, 108] on li "Re-use parameters" at bounding box center [346, 107] width 155 height 21
type textarea "**********"
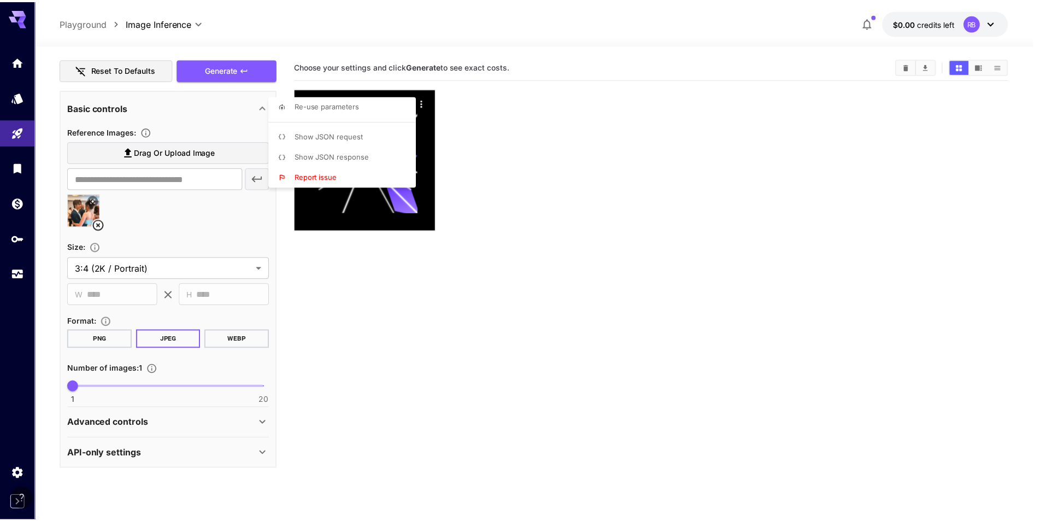
scroll to position [178, 0]
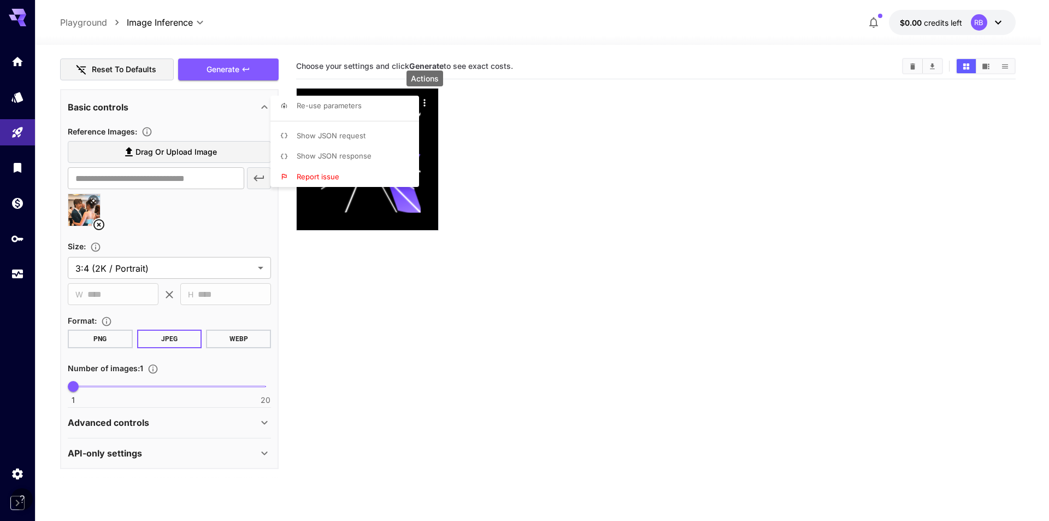
click at [244, 61] on div at bounding box center [524, 260] width 1049 height 521
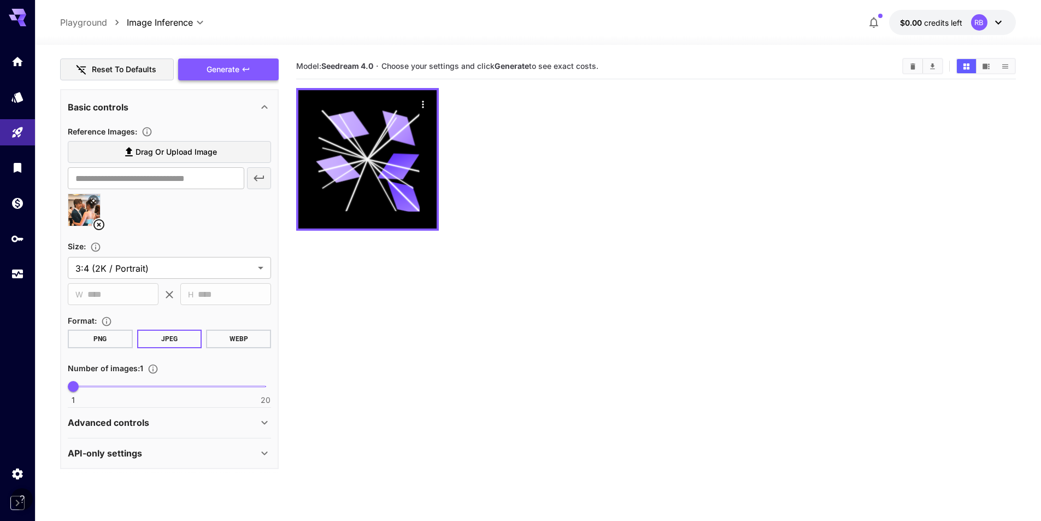
click at [245, 78] on button "Generate" at bounding box center [228, 69] width 101 height 22
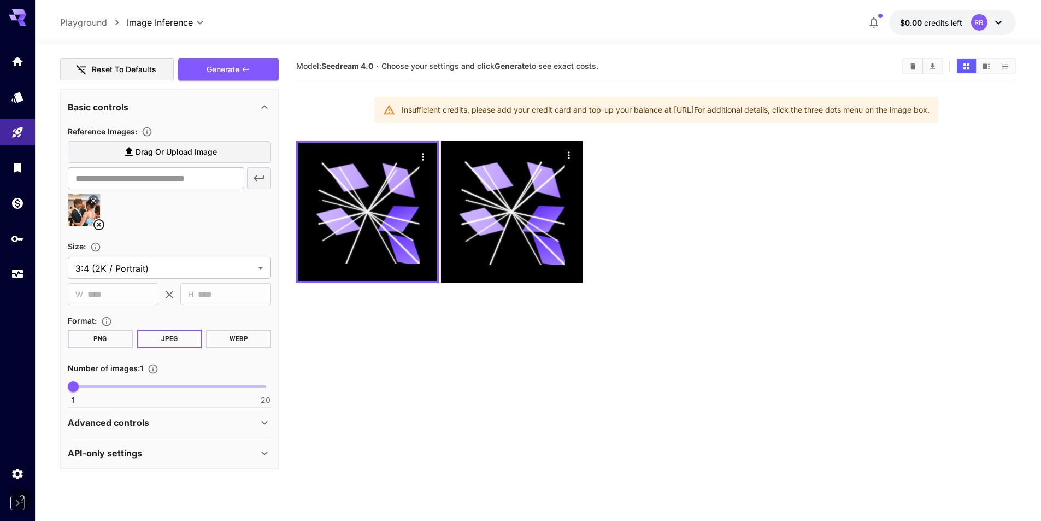
click at [484, 110] on div "Insufficient credits, please add your credit card and top-up your balance at [U…" at bounding box center [666, 110] width 528 height 20
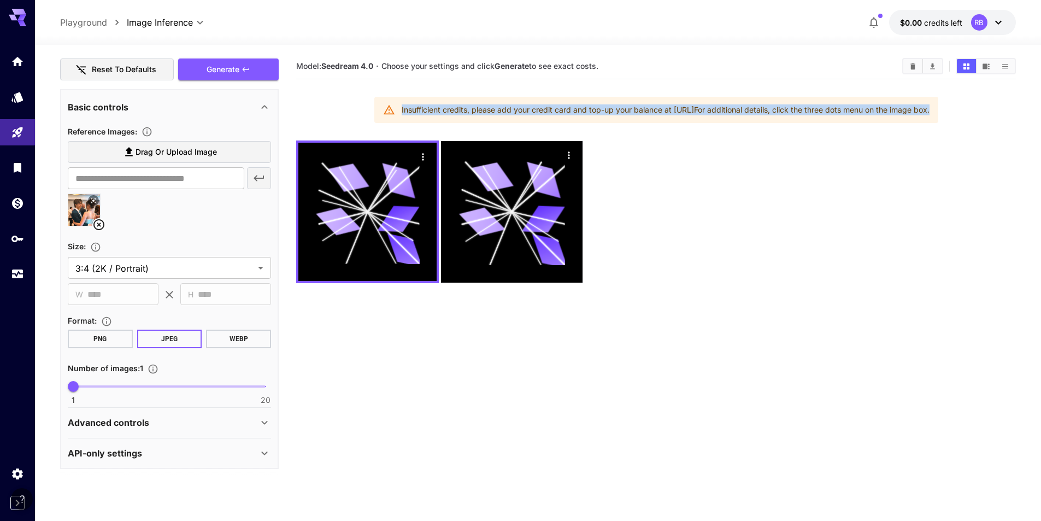
click at [484, 110] on div "Insufficient credits, please add your credit card and top-up your balance at [U…" at bounding box center [666, 110] width 528 height 20
click at [667, 166] on div at bounding box center [655, 211] width 719 height 143
